Goal: Information Seeking & Learning: Understand process/instructions

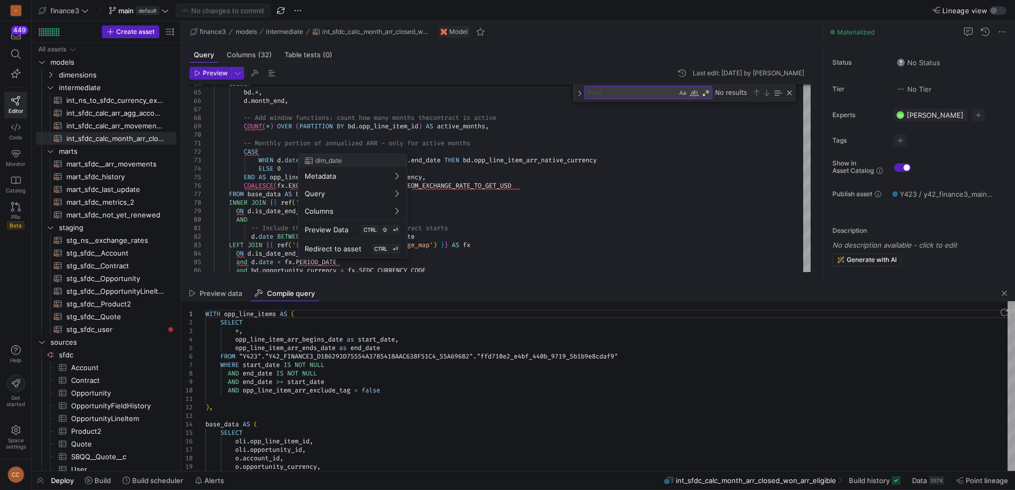
click at [625, 176] on div at bounding box center [507, 245] width 1015 height 490
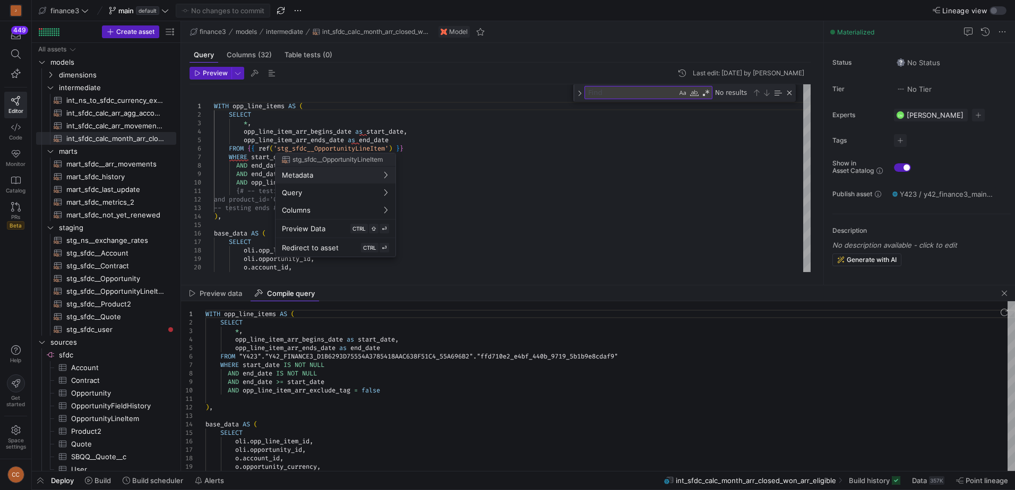
click at [488, 154] on div at bounding box center [507, 245] width 1015 height 490
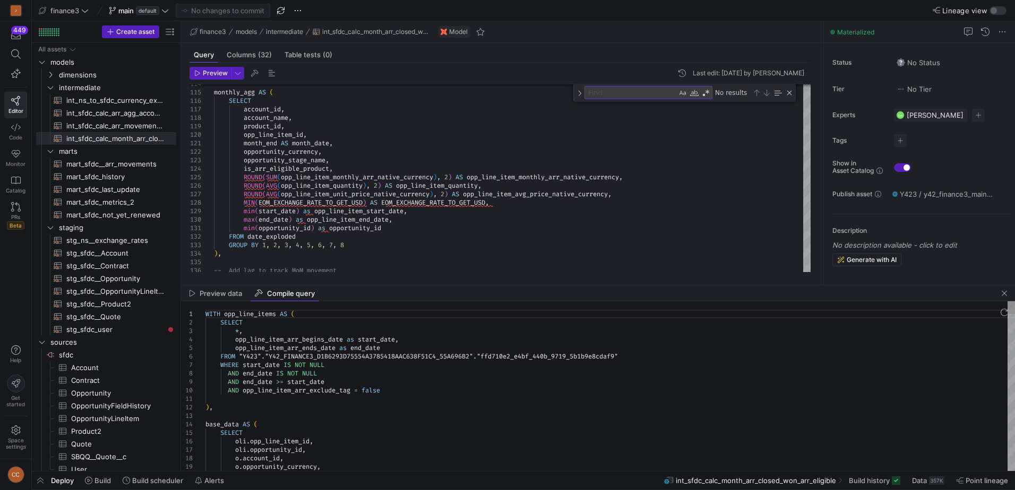
type textarea "WITH opp_line_items AS ( SELECT *, opp_line_item_arr_begins_date as start_date,…"
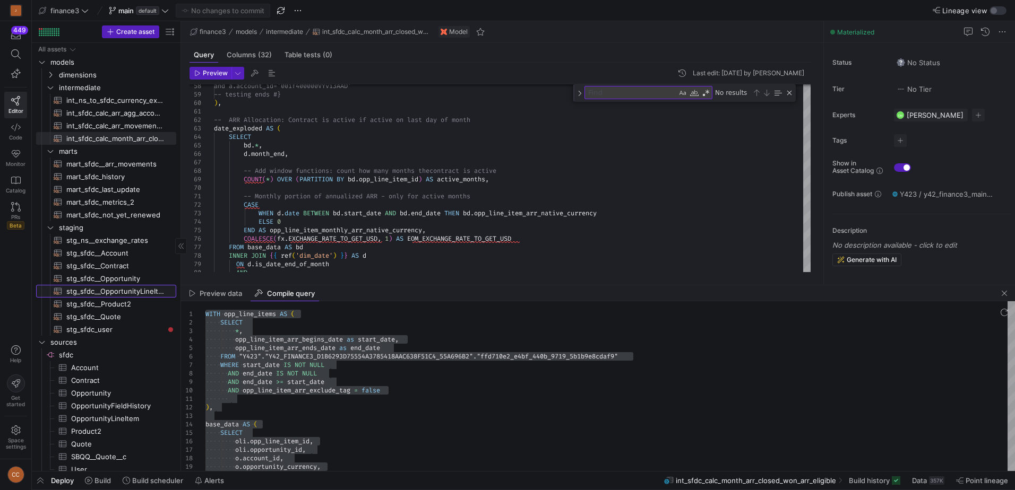
click at [105, 294] on span "stg_sfdc__OpportunityLineItem​​​​​​​​​​" at bounding box center [115, 292] width 98 height 12
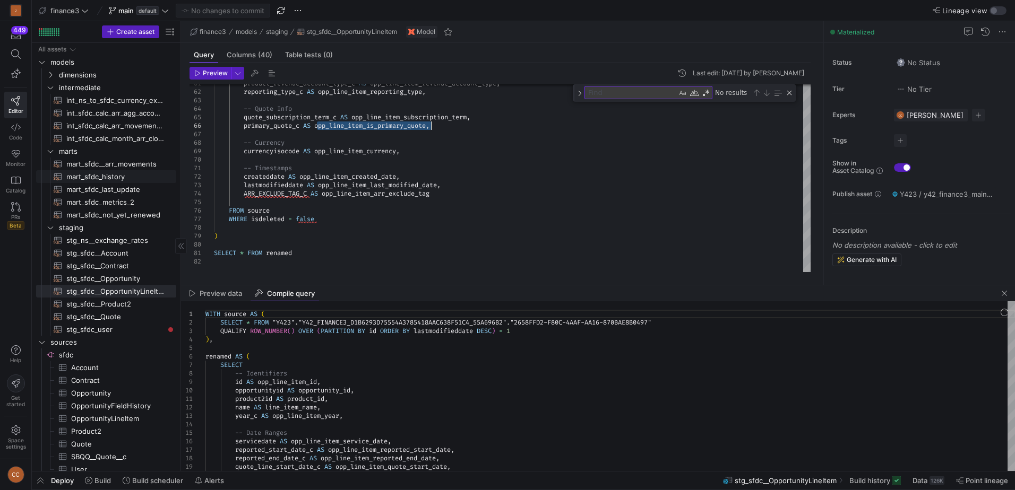
click at [96, 180] on span "mart_sfdc_history​​​​​​​​​​" at bounding box center [115, 177] width 98 height 12
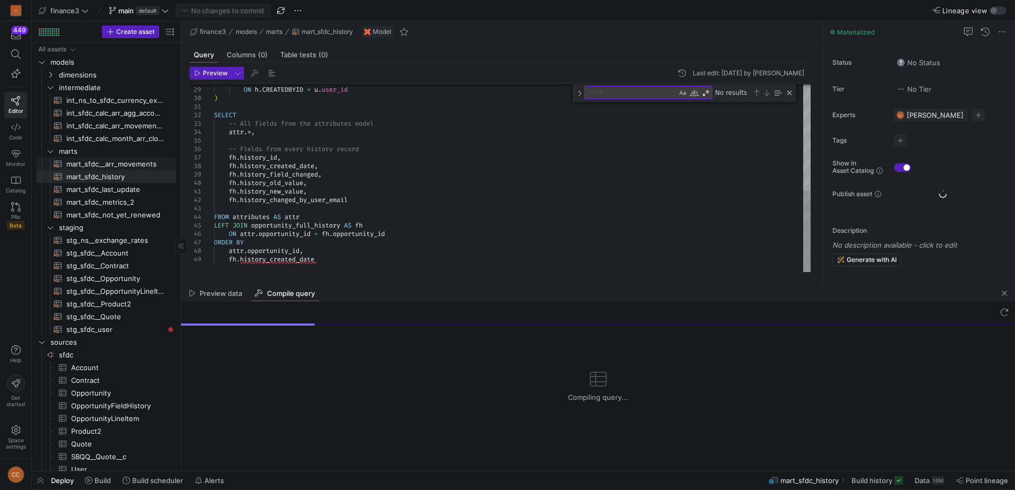
click at [99, 167] on span "mart_sfdc__arr_movements​​​​​​​​​​" at bounding box center [115, 164] width 98 height 12
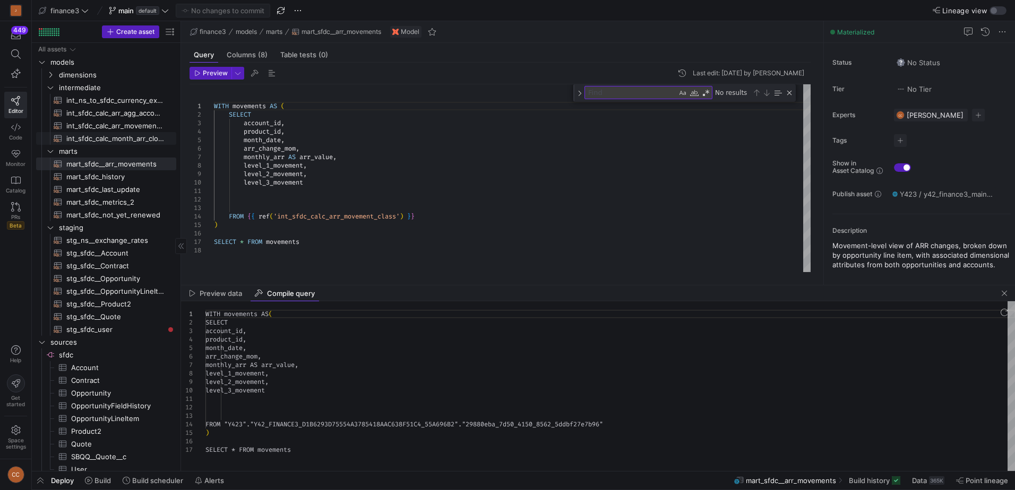
click at [110, 140] on span "int_sfdc_calc_month_arr_closed_won_arr_eligible​​​​​​​​​​" at bounding box center [115, 139] width 98 height 12
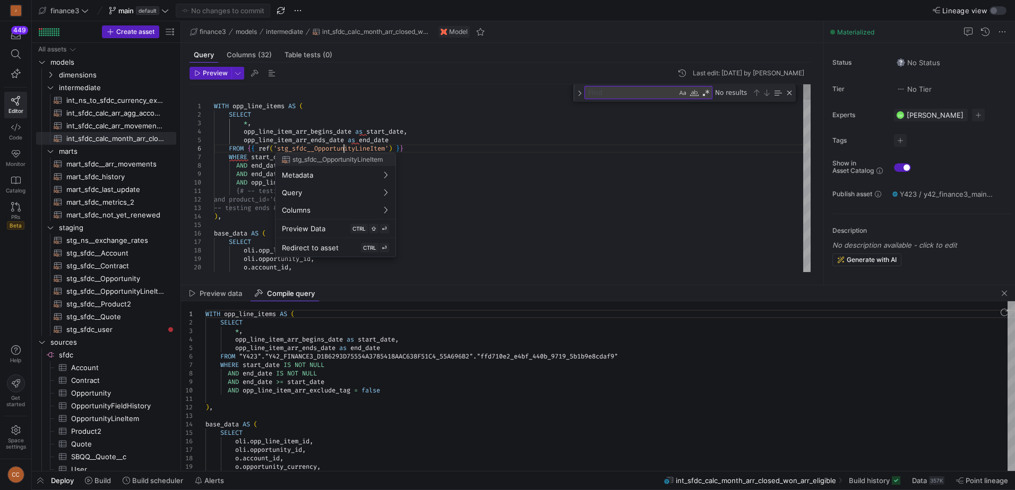
click at [346, 146] on div at bounding box center [507, 245] width 1015 height 490
click at [438, 137] on div at bounding box center [507, 245] width 1015 height 490
click at [115, 287] on span "stg_sfdc__OpportunityLineItem​​​​​​​​​​" at bounding box center [115, 292] width 98 height 12
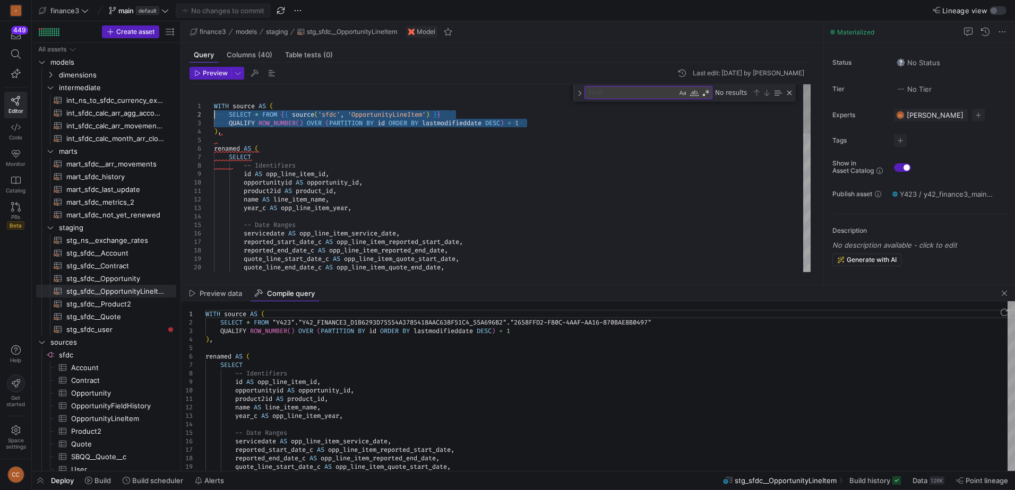
drag, startPoint x: 528, startPoint y: 124, endPoint x: 214, endPoint y: 114, distance: 313.3
click at [214, 114] on div "WITH source AS ( SELECT * FROM { { source ( 'sfdc' , 'OpportunityLineItem' ) } …" at bounding box center [512, 441] width 597 height 714
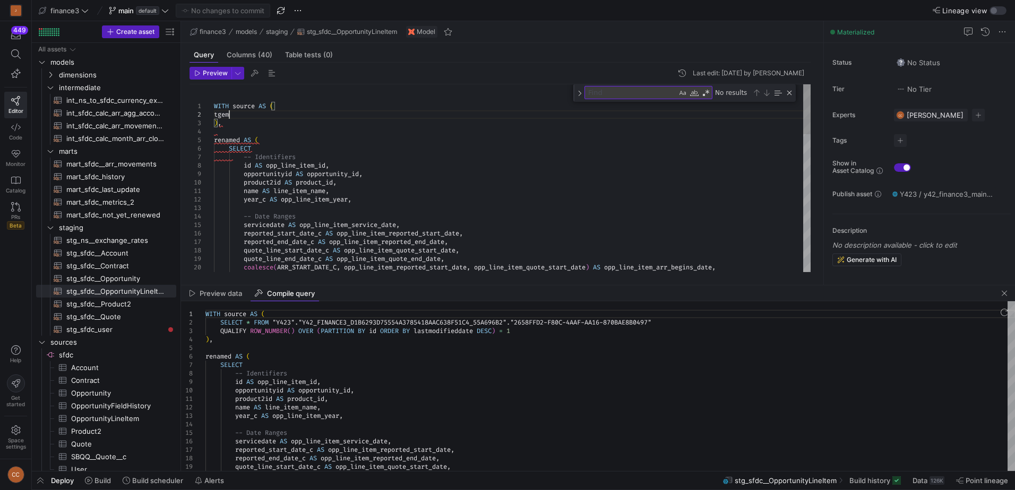
scroll to position [8, 14]
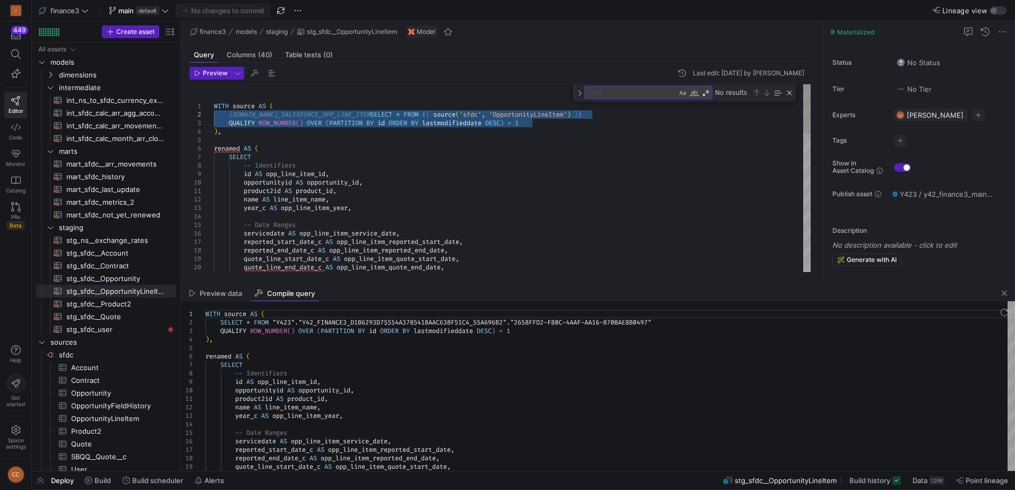
click at [386, 175] on div "WITH source AS ( [DOMAIN_NAME]_SALESFORCE_OPP_LINE_ITEM SELECT * FROM { { sourc…" at bounding box center [512, 441] width 597 height 714
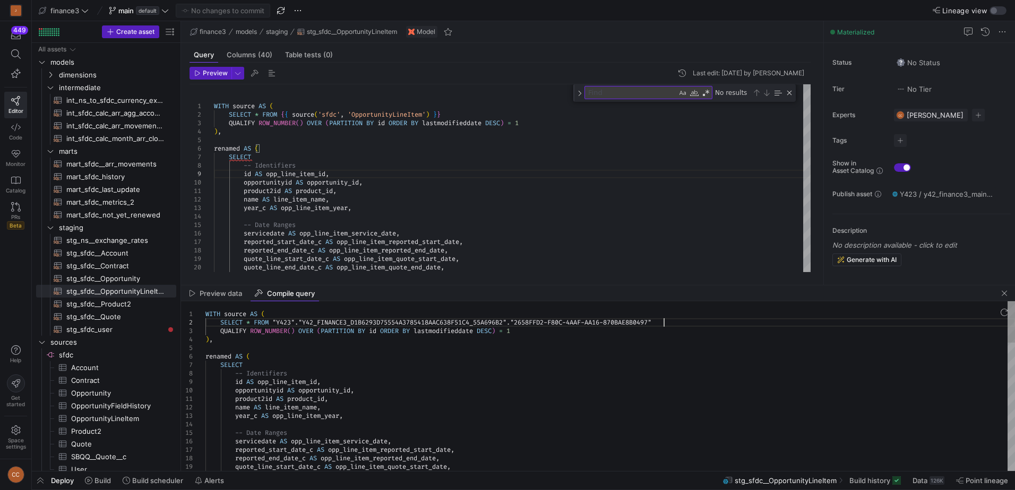
scroll to position [0, 0]
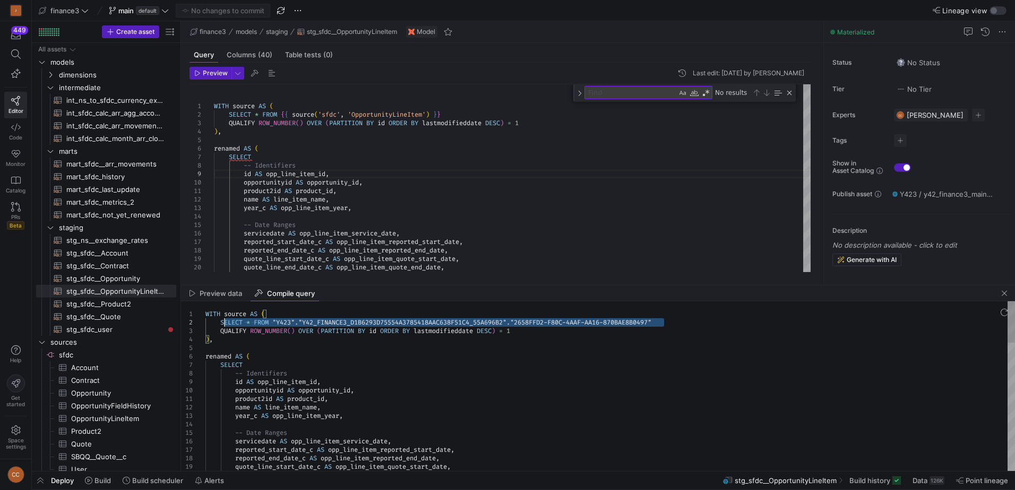
drag, startPoint x: 666, startPoint y: 323, endPoint x: 222, endPoint y: 326, distance: 444.3
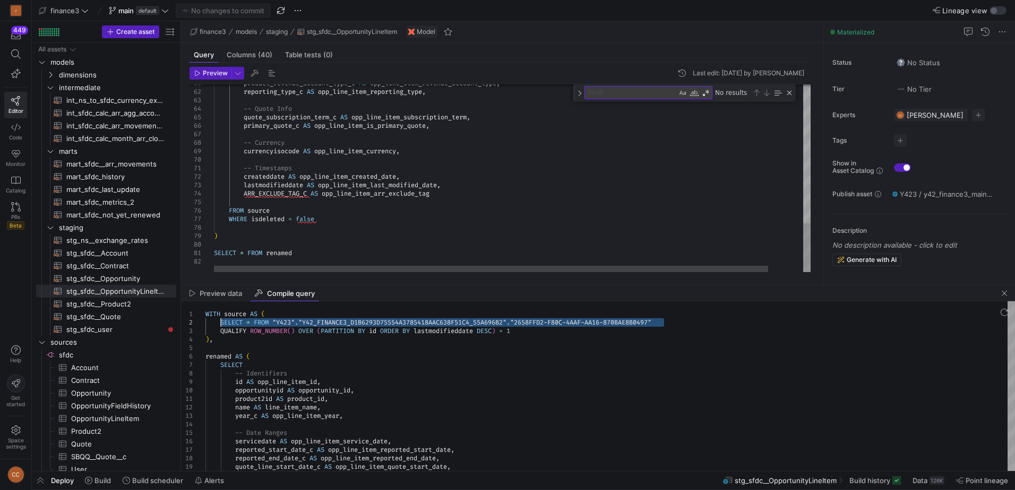
scroll to position [8, 118]
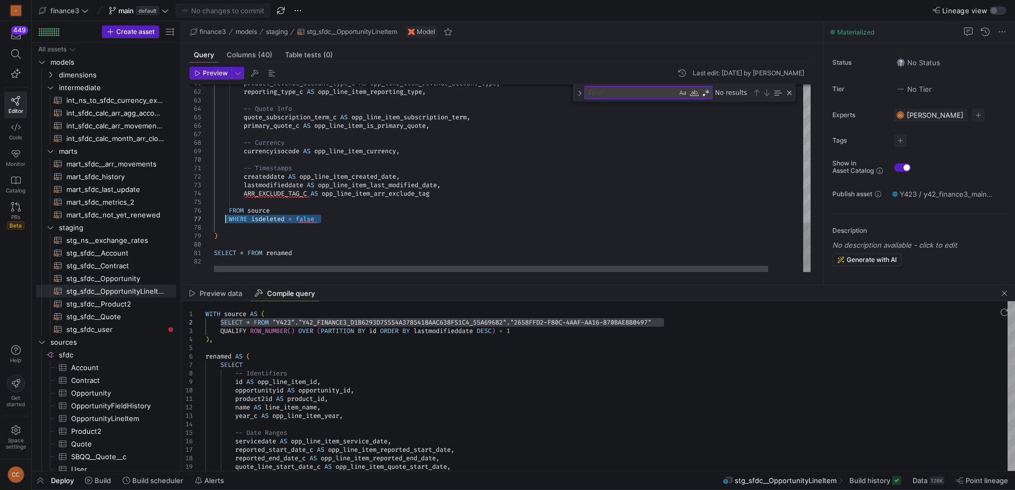
drag, startPoint x: 327, startPoint y: 223, endPoint x: 225, endPoint y: 217, distance: 102.1
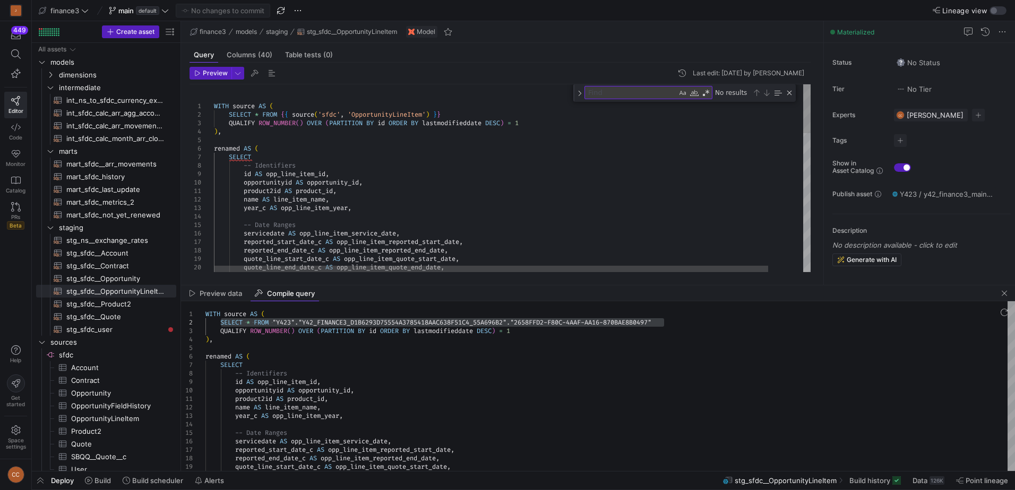
click at [396, 110] on div "coalesce ( ARR_START_DATE_C , opp_line_item_reported_start_date , opp_line_item…" at bounding box center [531, 444] width 634 height 720
click at [397, 118] on div at bounding box center [507, 245] width 1015 height 490
click at [397, 118] on div "coalesce ( ARR_START_DATE_C , opp_line_item_reported_start_date , opp_line_item…" at bounding box center [531, 444] width 634 height 720
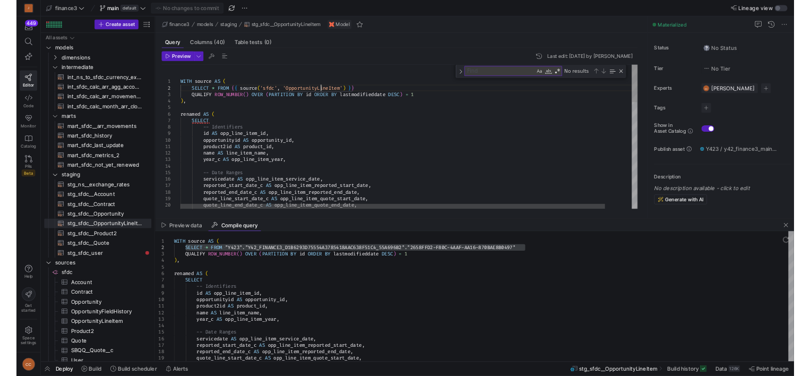
scroll to position [8, 61]
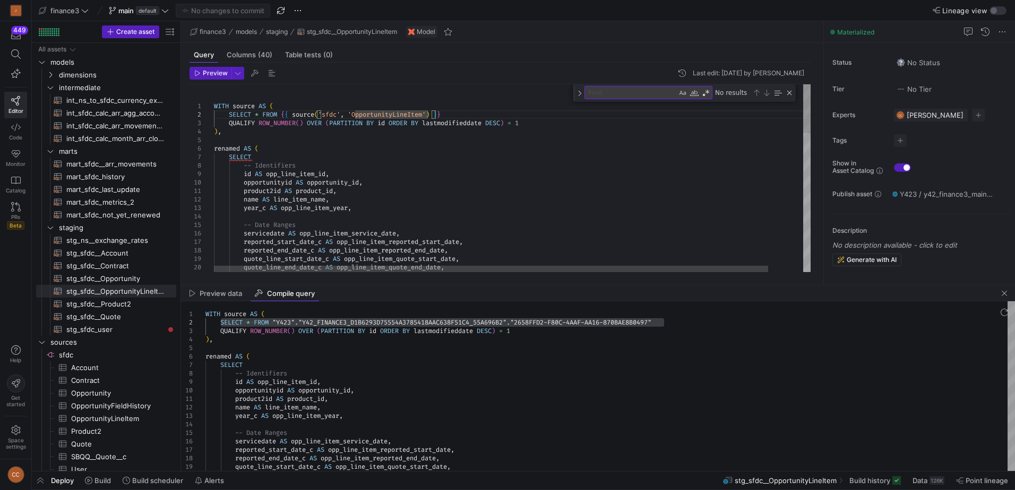
click at [397, 118] on div "coalesce ( ARR_START_DATE_C , opp_line_item_reported_start_date , opp_line_item…" at bounding box center [531, 444] width 634 height 720
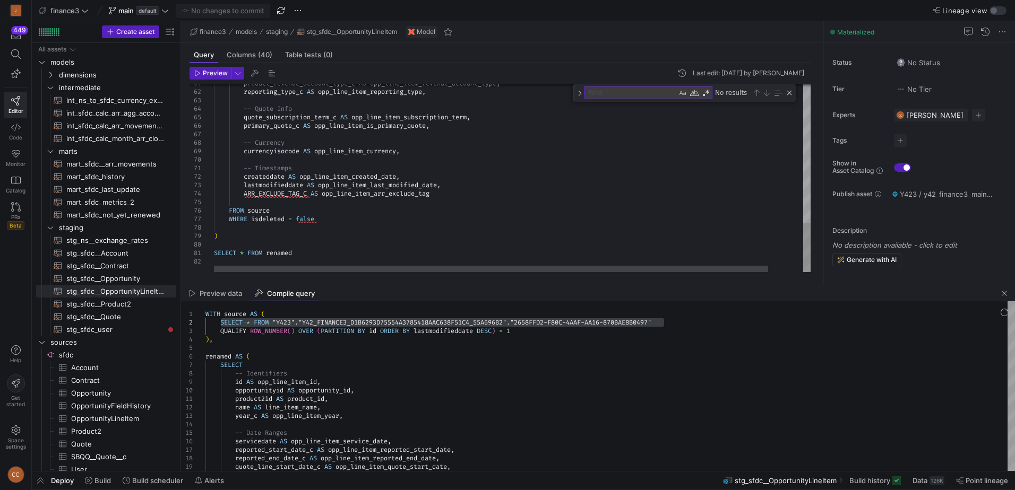
type textarea "-- Timestamps createddate AS opp_line_item_created_date, lastmodifieddate AS op…"
drag, startPoint x: 253, startPoint y: 219, endPoint x: 336, endPoint y: 216, distance: 83.4
